Goal: Use online tool/utility: Utilize a website feature to perform a specific function

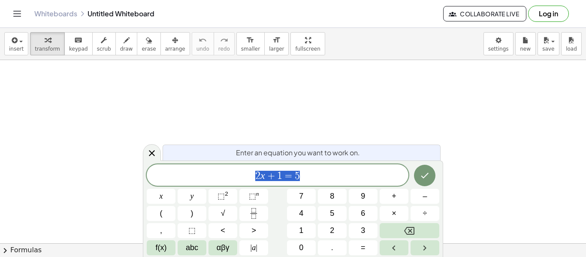
scroll to position [0, 0]
click at [149, 155] on icon at bounding box center [152, 153] width 6 height 6
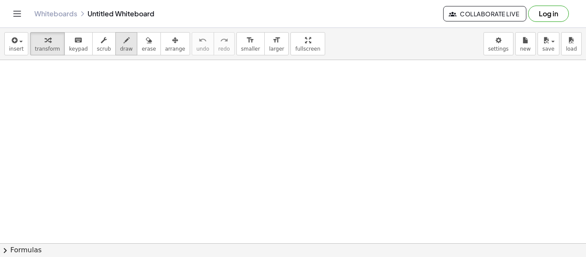
click at [119, 33] on button "draw" at bounding box center [126, 43] width 22 height 23
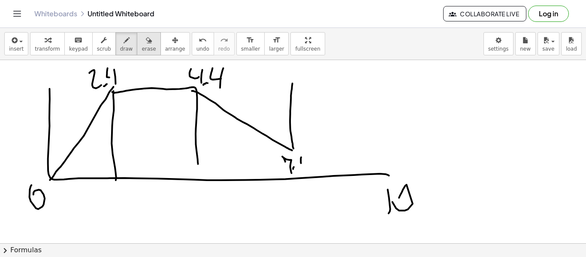
click at [146, 44] on button "erase" at bounding box center [149, 43] width 24 height 23
drag, startPoint x: 291, startPoint y: 75, endPoint x: 300, endPoint y: 128, distance: 53.9
click at [123, 46] on span "draw" at bounding box center [126, 49] width 13 height 6
drag, startPoint x: 293, startPoint y: 149, endPoint x: 324, endPoint y: 78, distance: 77.6
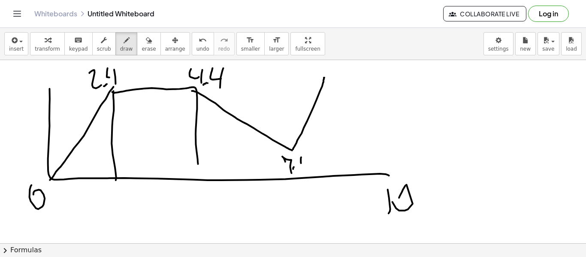
drag, startPoint x: 313, startPoint y: 65, endPoint x: 316, endPoint y: 77, distance: 11.9
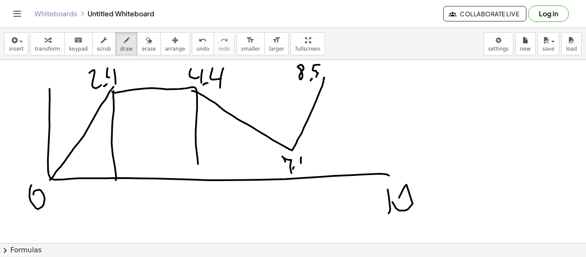
drag, startPoint x: 313, startPoint y: 66, endPoint x: 319, endPoint y: 65, distance: 5.6
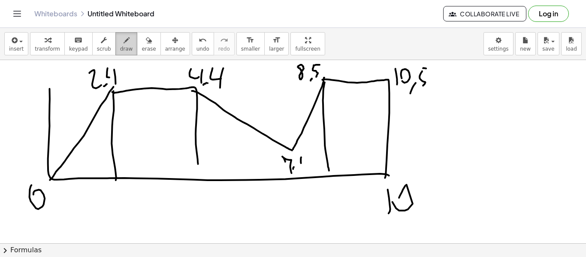
click at [120, 49] on span "draw" at bounding box center [126, 49] width 13 height 6
click at [121, 49] on span "draw" at bounding box center [126, 49] width 13 height 6
click at [198, 45] on button "undo undo" at bounding box center [203, 43] width 22 height 23
click at [196, 47] on span "undo" at bounding box center [202, 49] width 13 height 6
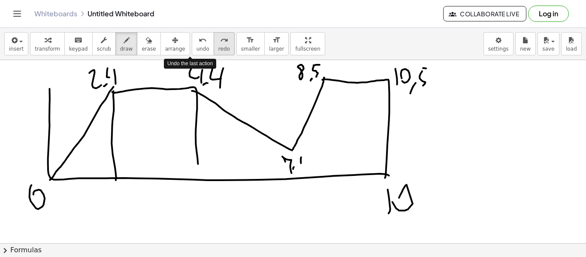
click at [218, 48] on span "redo" at bounding box center [224, 49] width 12 height 6
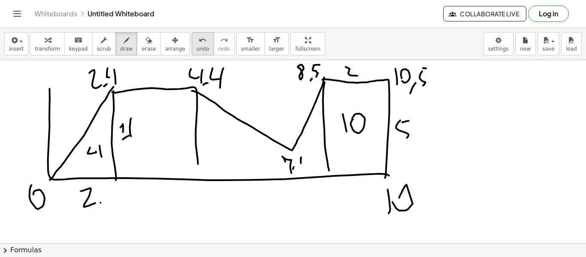
click at [196, 47] on span "undo" at bounding box center [202, 49] width 13 height 6
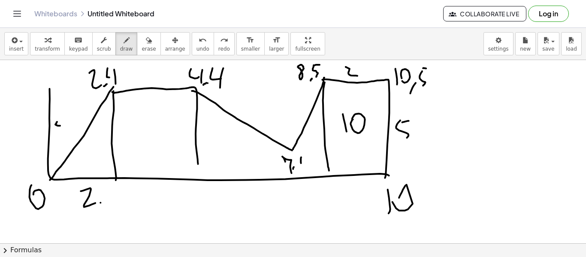
drag, startPoint x: 57, startPoint y: 122, endPoint x: 60, endPoint y: 126, distance: 5.2
drag, startPoint x: 62, startPoint y: 121, endPoint x: 61, endPoint y: 127, distance: 6.1
drag, startPoint x: 88, startPoint y: 145, endPoint x: 93, endPoint y: 148, distance: 5.6
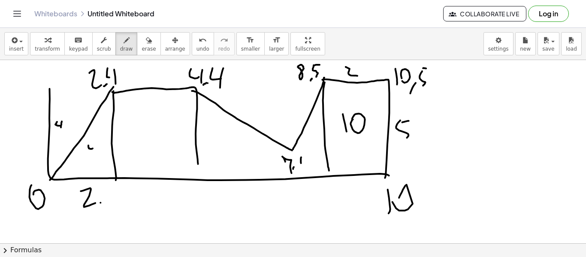
drag, startPoint x: 93, startPoint y: 144, endPoint x: 92, endPoint y: 156, distance: 11.6
drag, startPoint x: 150, startPoint y: 79, endPoint x: 157, endPoint y: 84, distance: 8.7
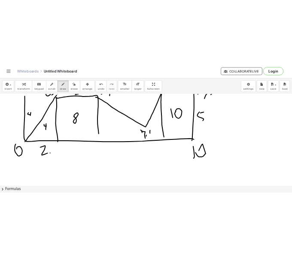
scroll to position [0, 0]
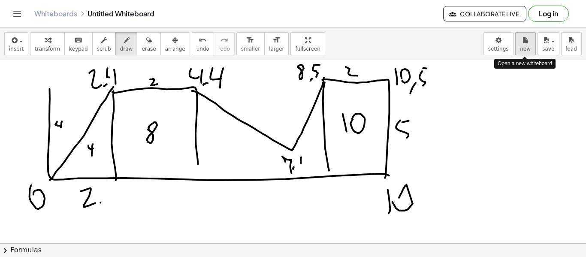
click at [517, 51] on button "new" at bounding box center [525, 43] width 21 height 23
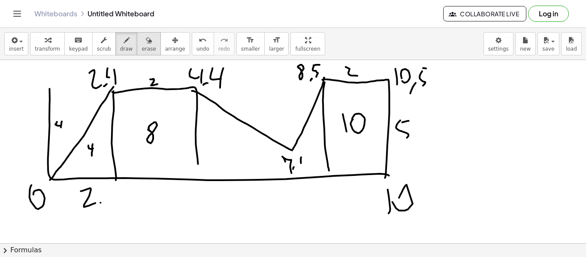
click at [137, 48] on button "erase" at bounding box center [149, 43] width 24 height 23
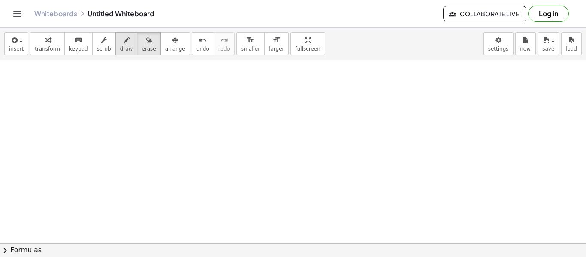
click at [120, 48] on span "draw" at bounding box center [126, 49] width 13 height 6
